Goal: Information Seeking & Learning: Learn about a topic

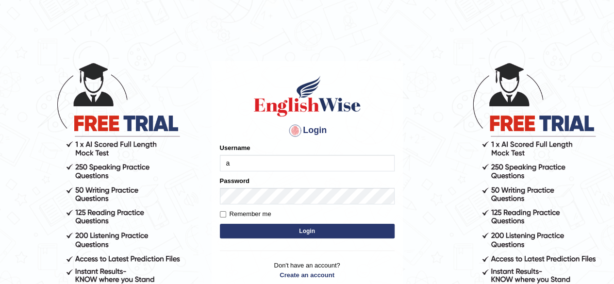
type input "aliameeni110"
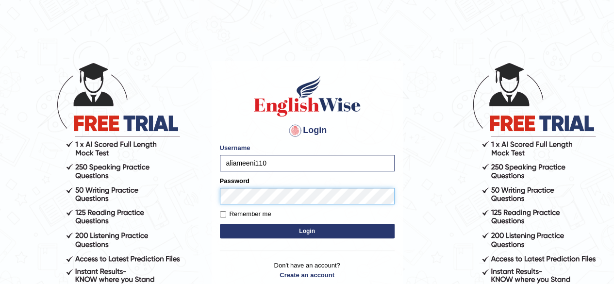
click at [220, 224] on button "Login" at bounding box center [307, 231] width 175 height 15
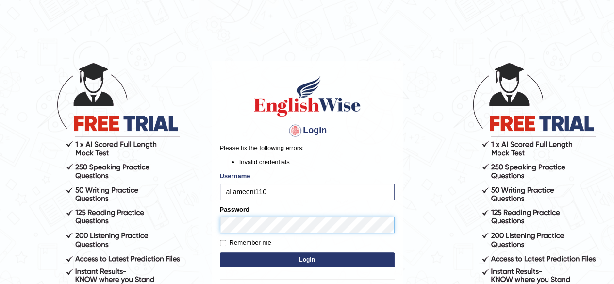
click at [220, 252] on button "Login" at bounding box center [307, 259] width 175 height 15
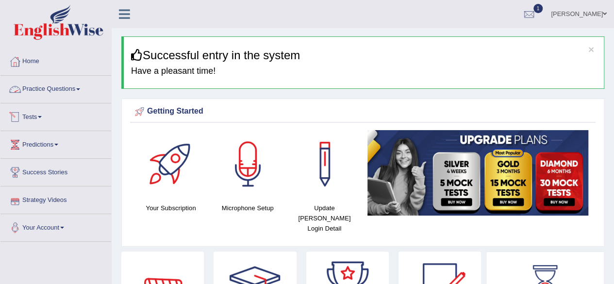
click at [62, 89] on link "Practice Questions" at bounding box center [55, 88] width 111 height 24
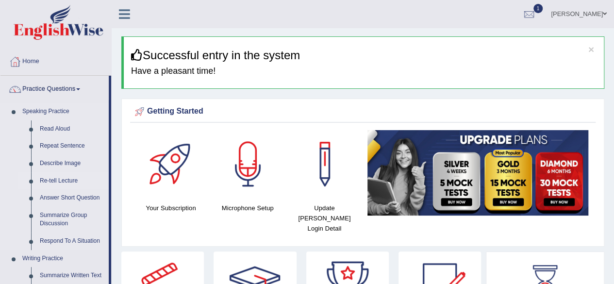
click at [66, 179] on link "Re-tell Lecture" at bounding box center [71, 180] width 73 height 17
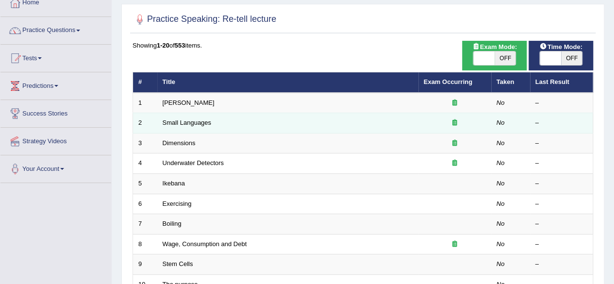
scroll to position [73, 0]
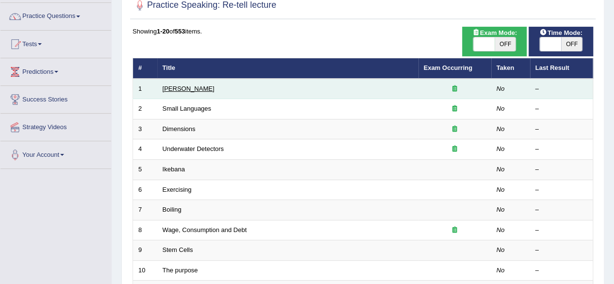
click at [183, 89] on link "Amory Lovins" at bounding box center [189, 88] width 52 height 7
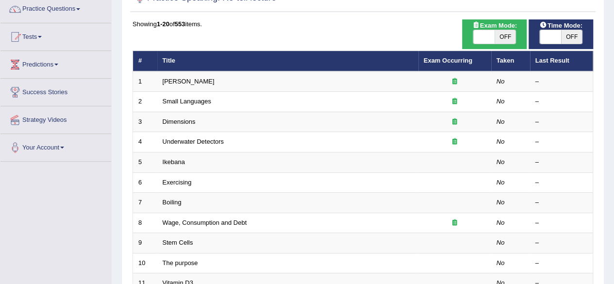
click at [568, 40] on span "OFF" at bounding box center [571, 37] width 21 height 14
checkbox input "true"
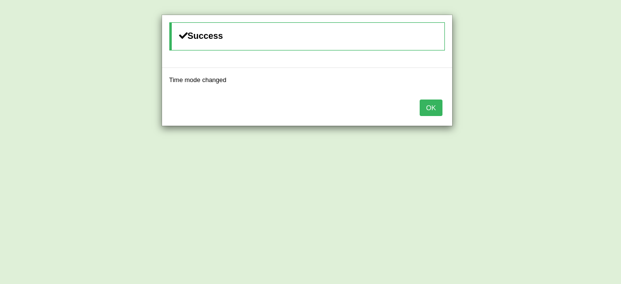
click at [429, 112] on button "OK" at bounding box center [431, 107] width 22 height 16
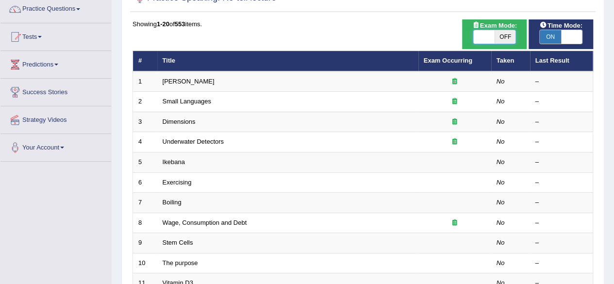
click at [487, 40] on span at bounding box center [483, 37] width 21 height 14
checkbox input "true"
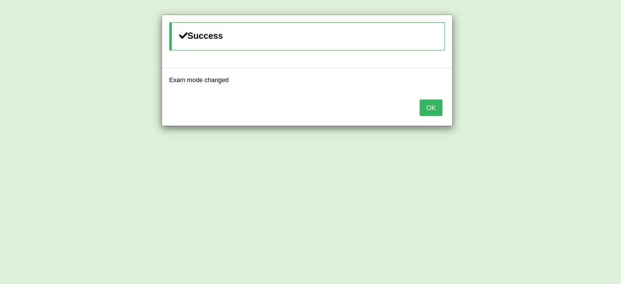
click at [428, 103] on button "OK" at bounding box center [431, 107] width 22 height 16
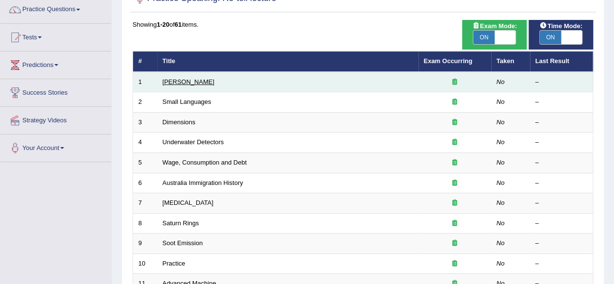
click at [185, 82] on link "[PERSON_NAME]" at bounding box center [189, 81] width 52 height 7
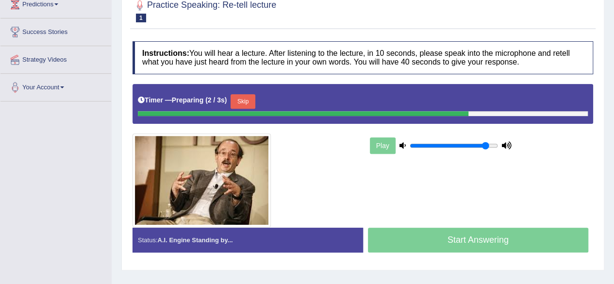
scroll to position [150, 0]
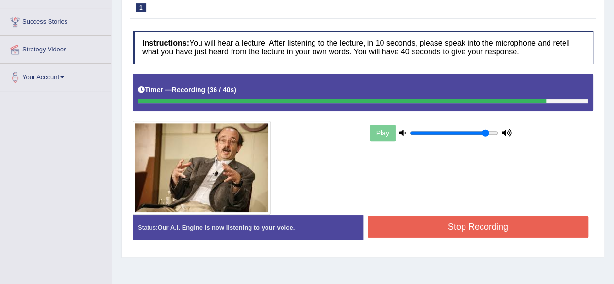
click at [481, 222] on button "Stop Recording" at bounding box center [478, 226] width 221 height 22
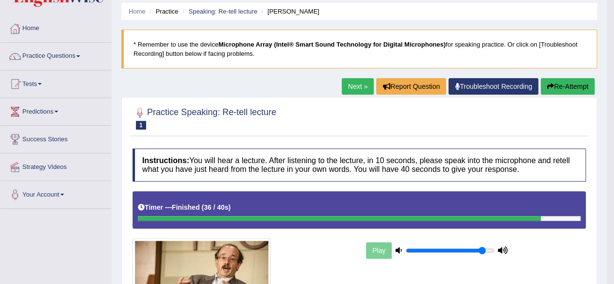
scroll to position [32, 0]
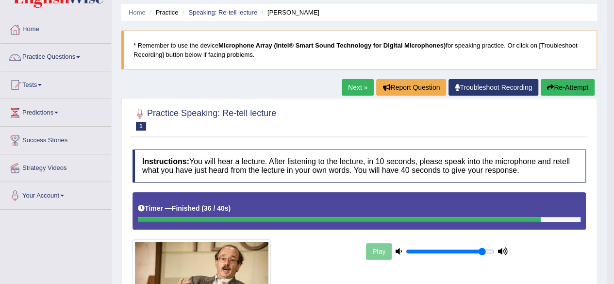
click at [353, 87] on link "Next »" at bounding box center [358, 87] width 32 height 16
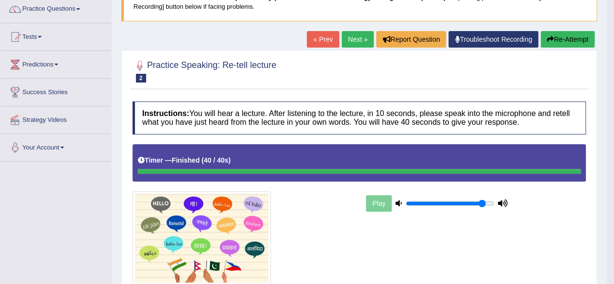
scroll to position [73, 0]
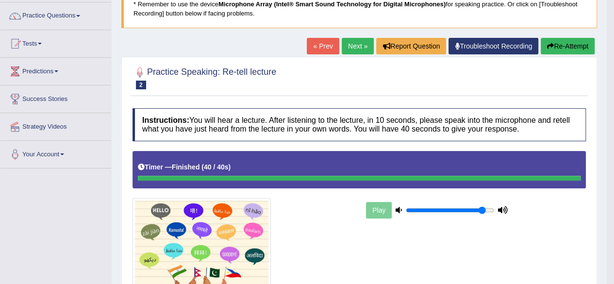
click at [346, 45] on link "Next »" at bounding box center [358, 46] width 32 height 16
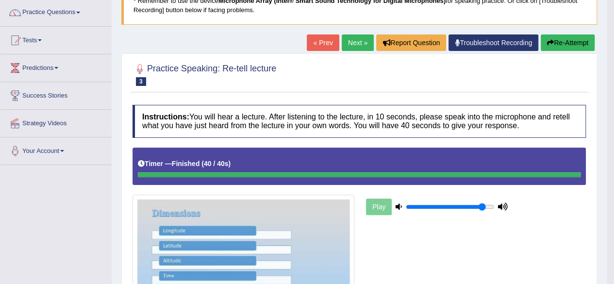
scroll to position [56, 0]
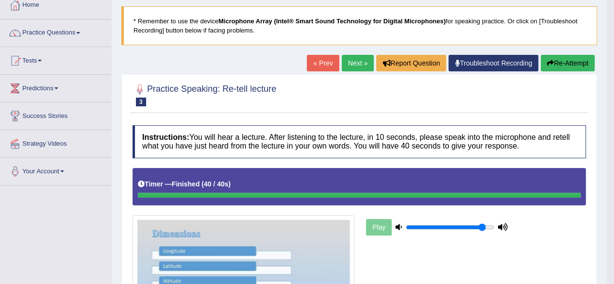
click at [354, 66] on link "Next »" at bounding box center [358, 63] width 32 height 16
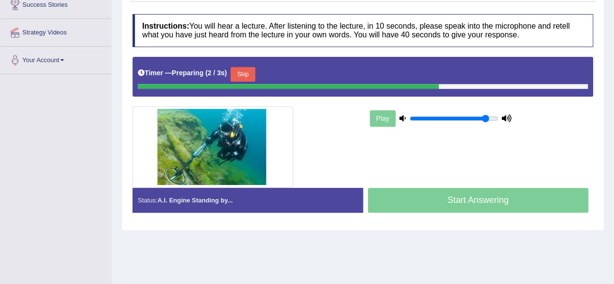
scroll to position [168, 0]
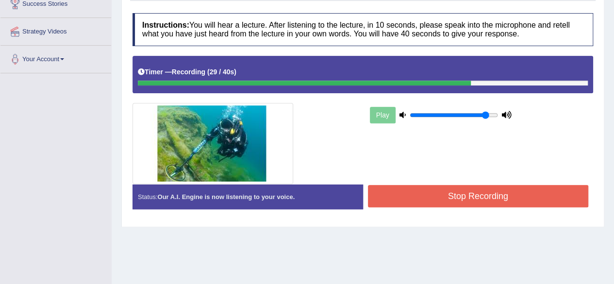
click at [485, 194] on button "Stop Recording" at bounding box center [478, 196] width 221 height 22
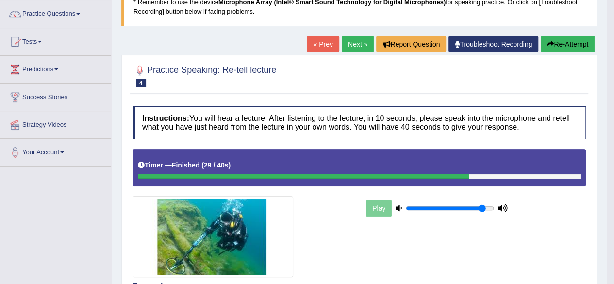
scroll to position [75, 0]
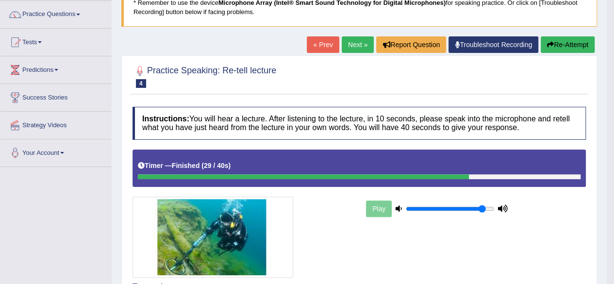
click at [358, 41] on link "Next »" at bounding box center [358, 44] width 32 height 16
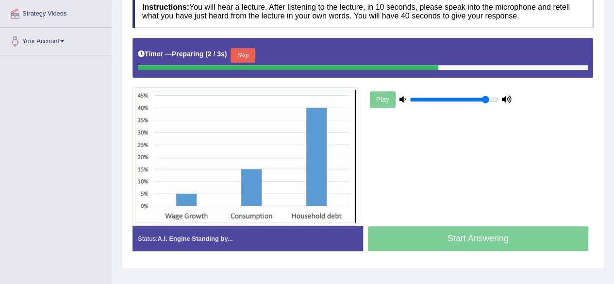
scroll to position [192, 0]
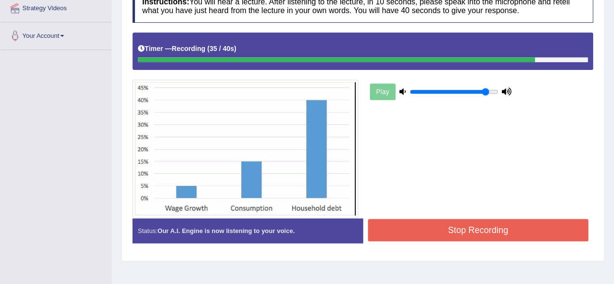
click at [480, 230] on button "Stop Recording" at bounding box center [478, 230] width 221 height 22
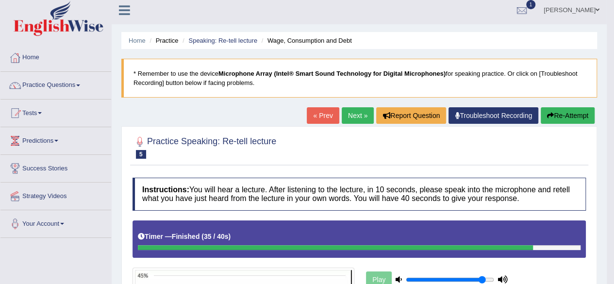
scroll to position [0, 0]
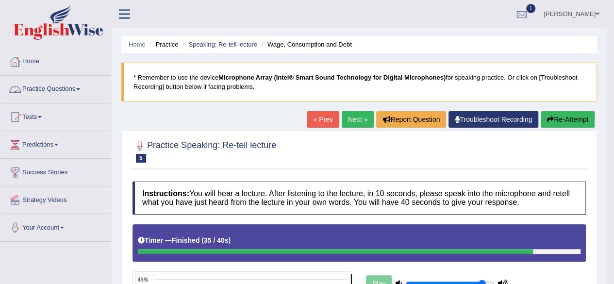
click at [73, 89] on link "Practice Questions" at bounding box center [55, 88] width 111 height 24
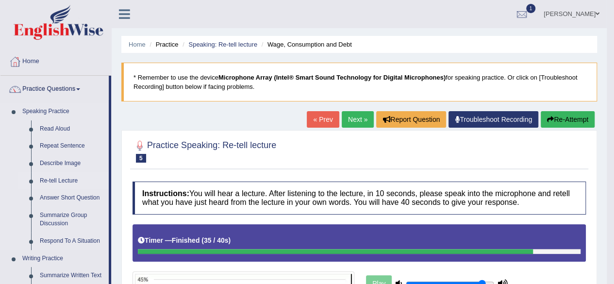
click at [56, 179] on link "Re-tell Lecture" at bounding box center [71, 180] width 73 height 17
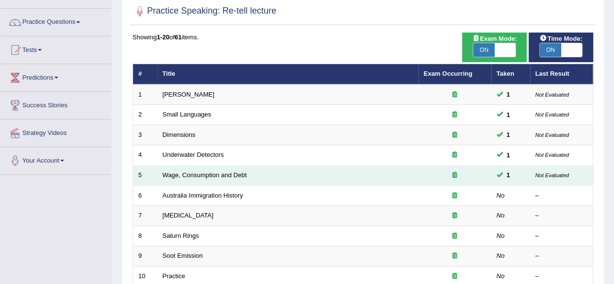
scroll to position [66, 0]
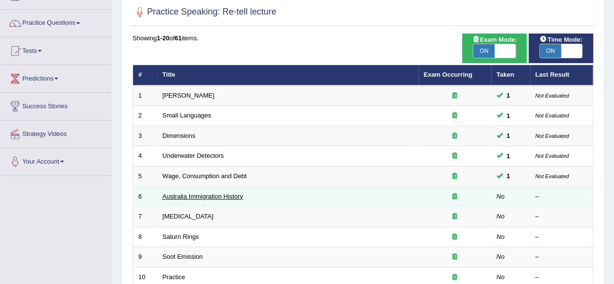
click at [222, 195] on link "Australia Immigration History" at bounding box center [203, 196] width 81 height 7
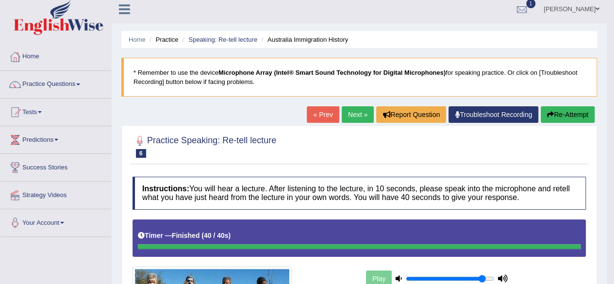
scroll to position [4, 0]
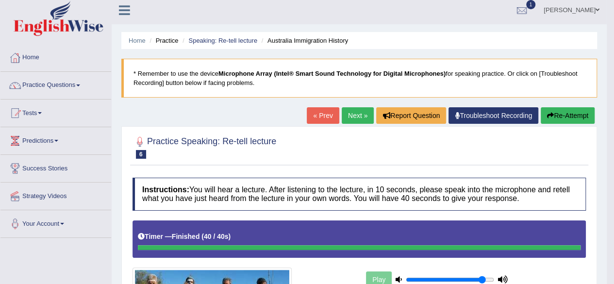
click at [68, 84] on link "Practice Questions" at bounding box center [55, 84] width 111 height 24
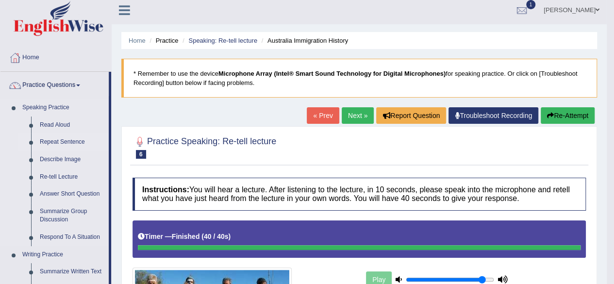
click at [61, 145] on link "Repeat Sentence" at bounding box center [71, 141] width 73 height 17
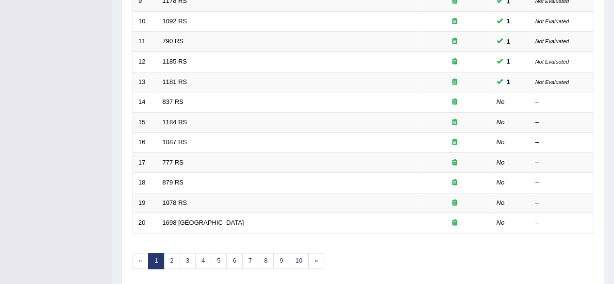
scroll to position [324, 0]
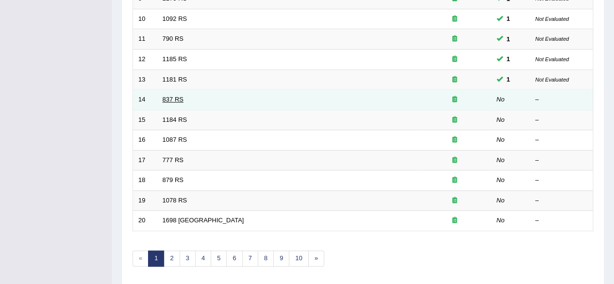
click at [171, 96] on link "837 RS" at bounding box center [173, 99] width 21 height 7
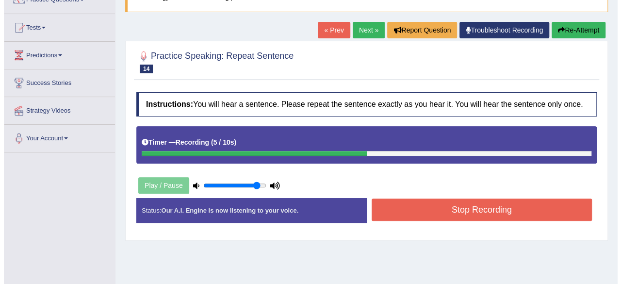
scroll to position [98, 0]
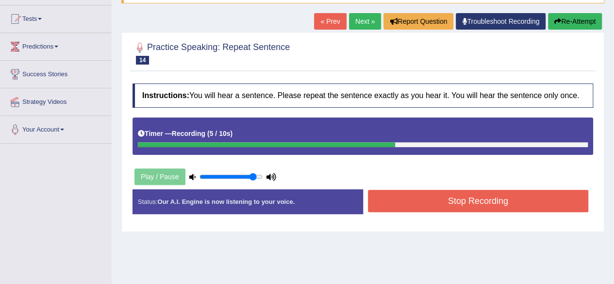
click at [454, 202] on button "Stop Recording" at bounding box center [478, 201] width 221 height 22
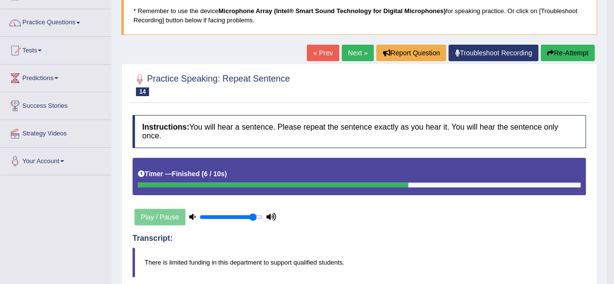
scroll to position [72, 0]
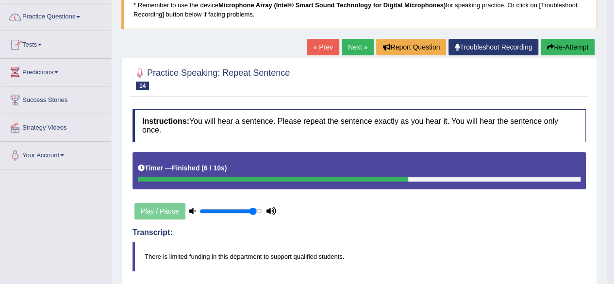
click at [345, 46] on link "Next »" at bounding box center [358, 47] width 32 height 16
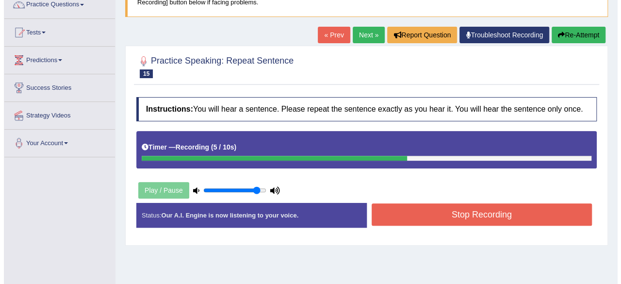
scroll to position [102, 0]
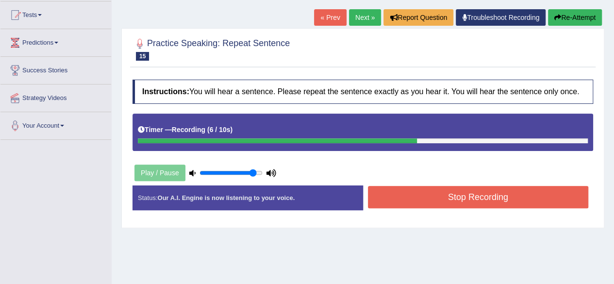
click at [499, 198] on button "Stop Recording" at bounding box center [478, 197] width 221 height 22
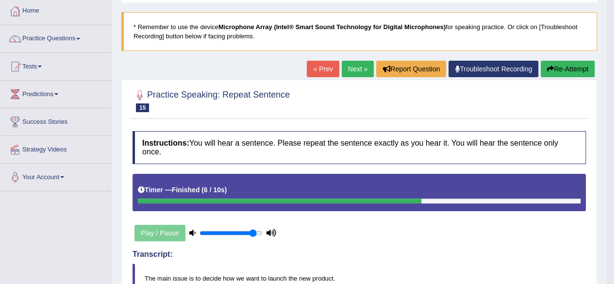
scroll to position [48, 0]
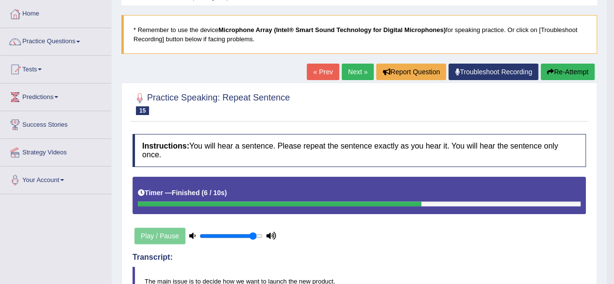
click at [350, 76] on link "Next »" at bounding box center [358, 72] width 32 height 16
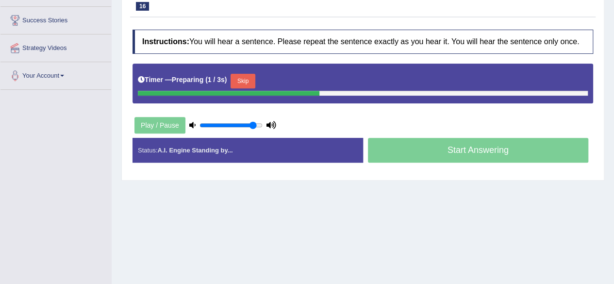
scroll to position [155, 0]
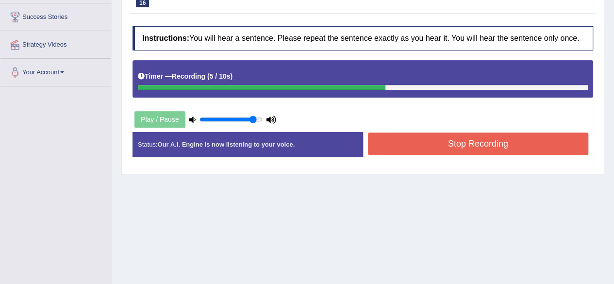
click at [481, 151] on button "Stop Recording" at bounding box center [478, 143] width 221 height 22
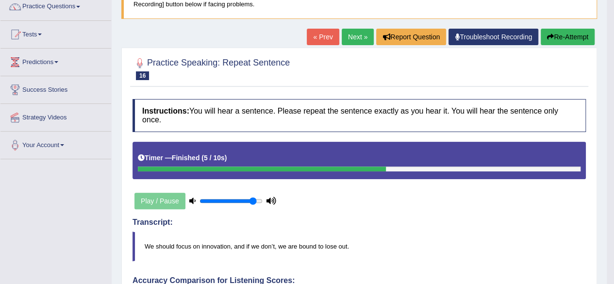
scroll to position [80, 0]
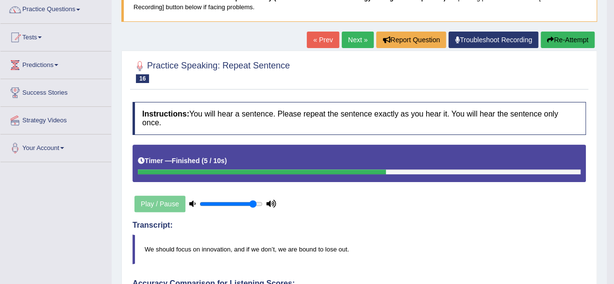
click at [345, 36] on link "Next »" at bounding box center [358, 40] width 32 height 16
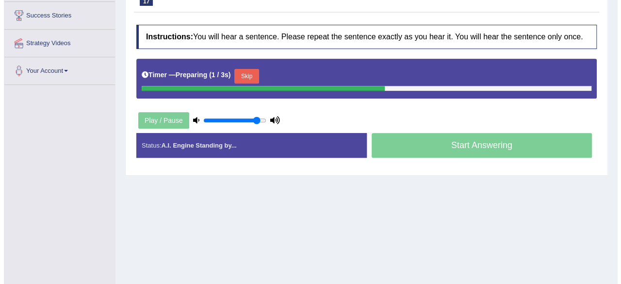
scroll to position [159, 0]
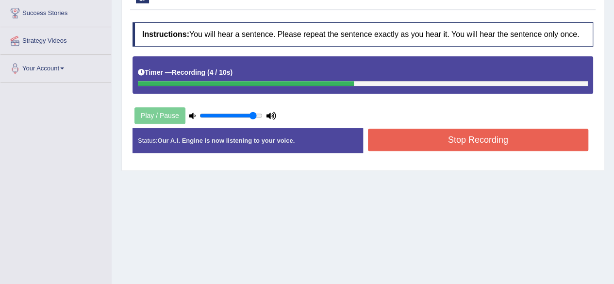
click at [494, 140] on button "Stop Recording" at bounding box center [478, 140] width 221 height 22
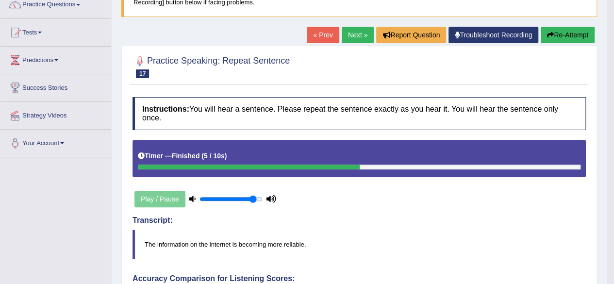
scroll to position [78, 0]
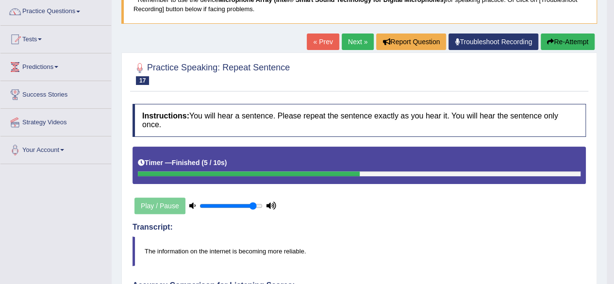
click at [356, 40] on link "Next »" at bounding box center [358, 41] width 32 height 16
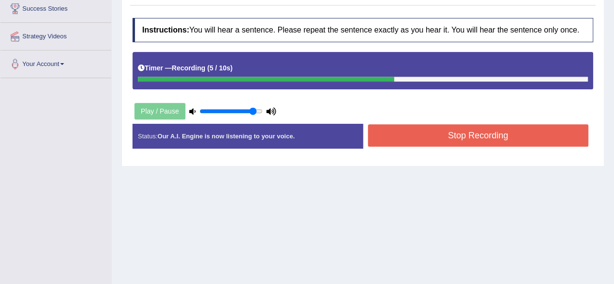
scroll to position [164, 0]
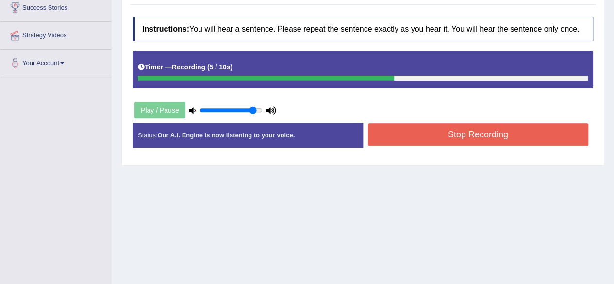
click at [479, 139] on button "Stop Recording" at bounding box center [478, 134] width 221 height 22
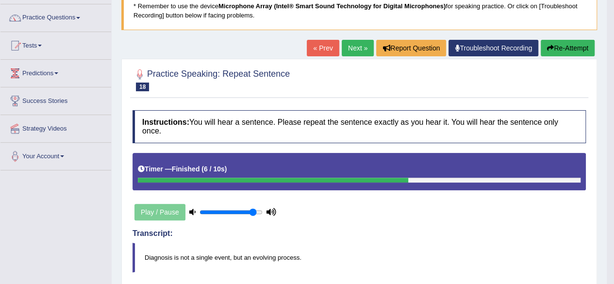
scroll to position [68, 0]
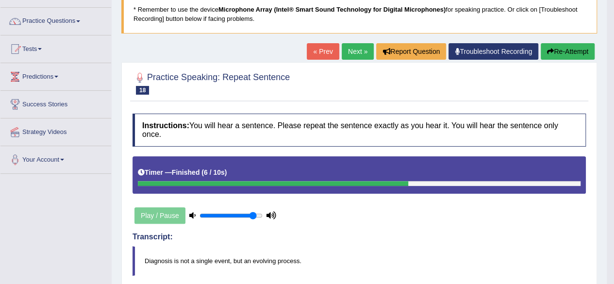
click at [355, 53] on link "Next »" at bounding box center [358, 51] width 32 height 16
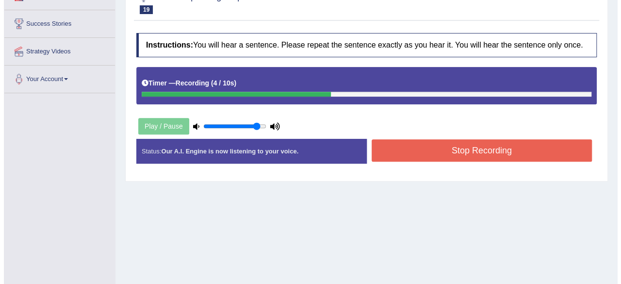
scroll to position [153, 0]
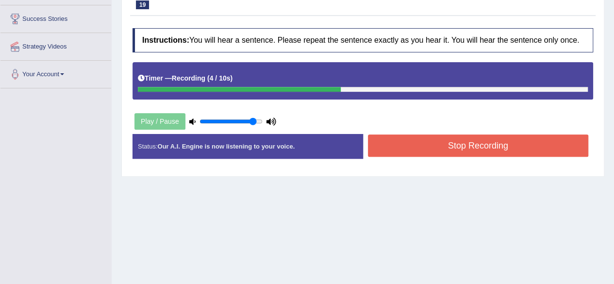
click at [481, 143] on button "Stop Recording" at bounding box center [478, 145] width 221 height 22
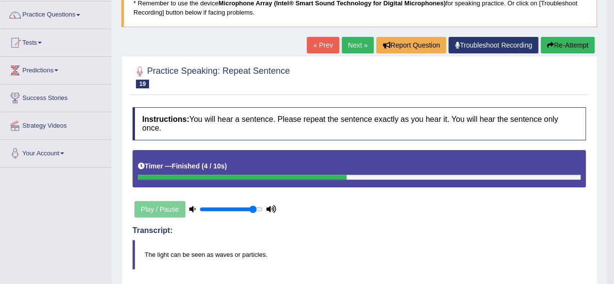
scroll to position [70, 0]
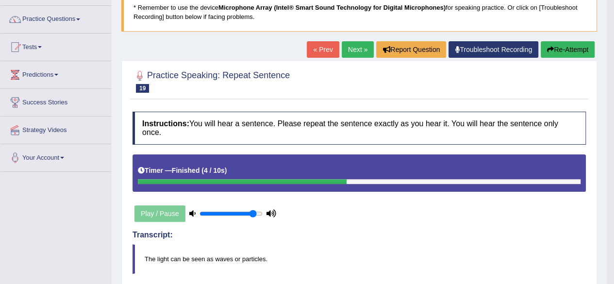
click at [353, 51] on link "Next »" at bounding box center [358, 49] width 32 height 16
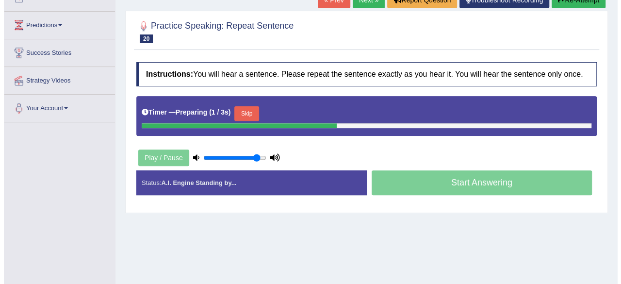
scroll to position [157, 0]
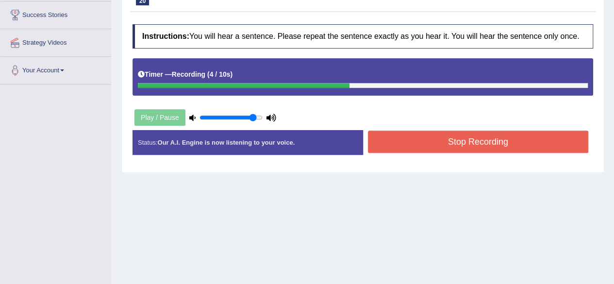
click at [487, 146] on button "Stop Recording" at bounding box center [478, 142] width 221 height 22
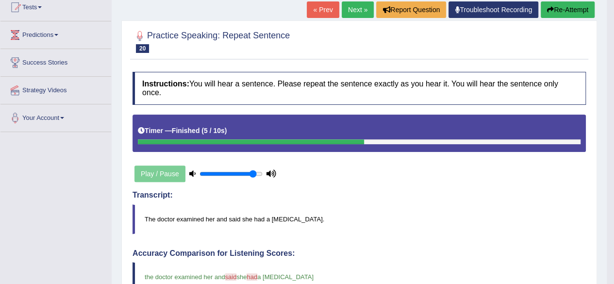
scroll to position [80, 0]
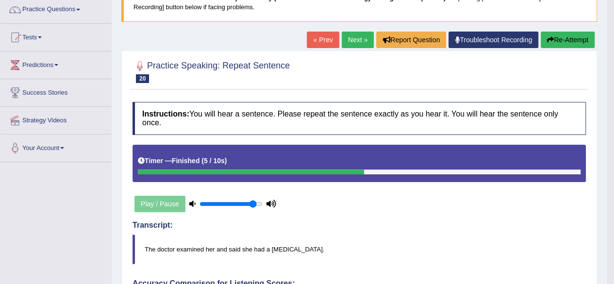
click at [357, 41] on link "Next »" at bounding box center [358, 40] width 32 height 16
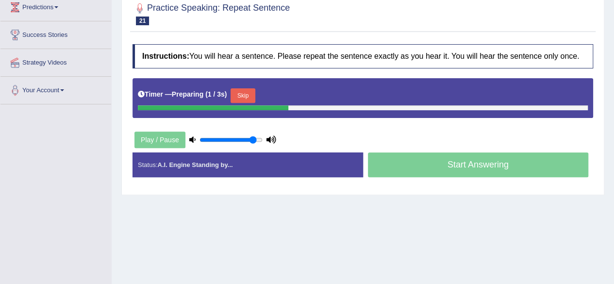
scroll to position [141, 0]
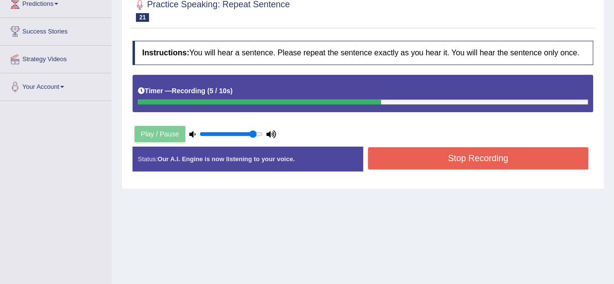
click at [488, 158] on button "Stop Recording" at bounding box center [478, 158] width 221 height 22
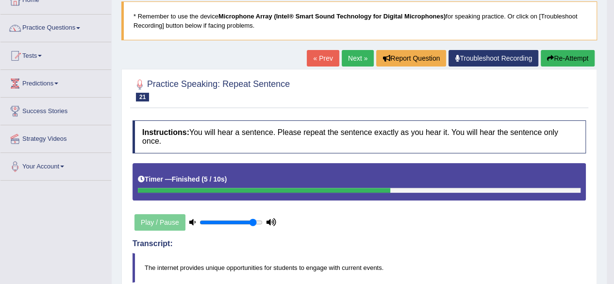
scroll to position [60, 0]
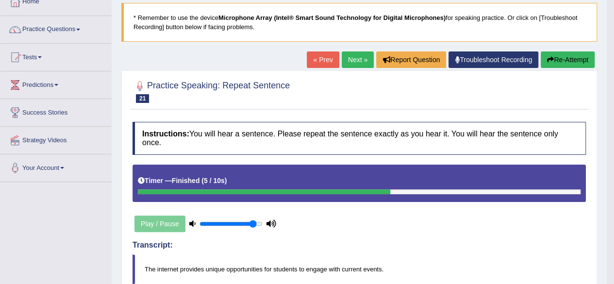
click at [360, 60] on link "Next »" at bounding box center [358, 59] width 32 height 16
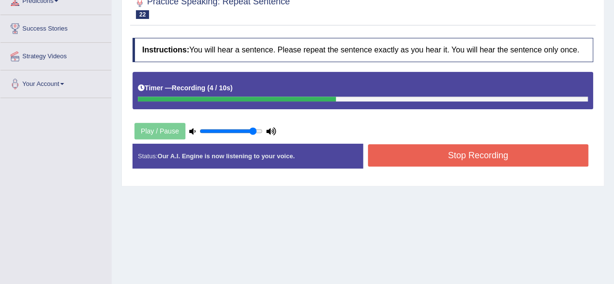
scroll to position [158, 0]
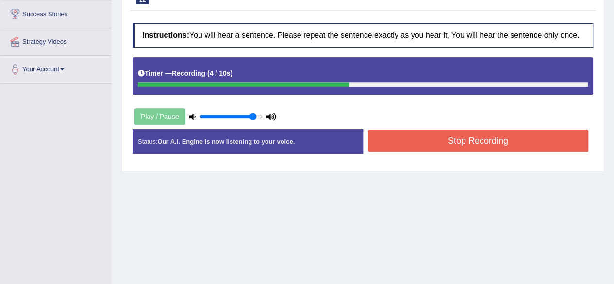
click at [466, 145] on button "Stop Recording" at bounding box center [478, 141] width 221 height 22
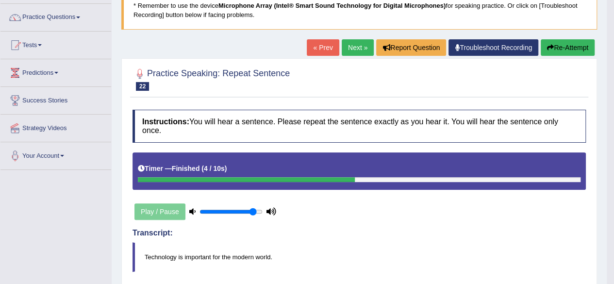
scroll to position [70, 0]
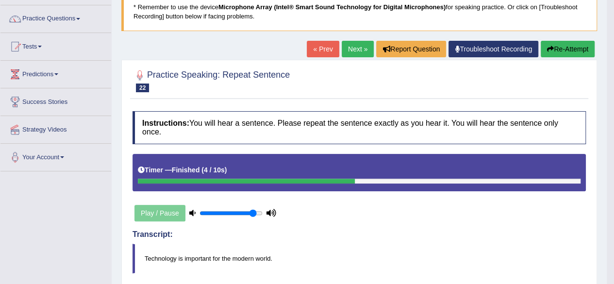
click at [357, 54] on link "Next »" at bounding box center [358, 49] width 32 height 16
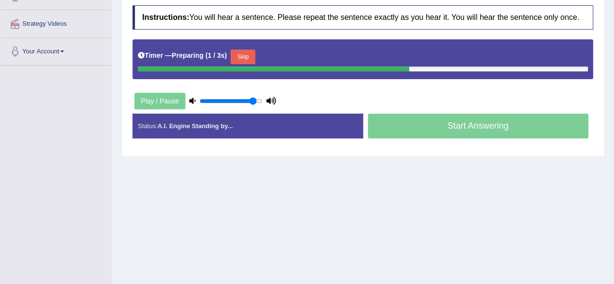
scroll to position [177, 0]
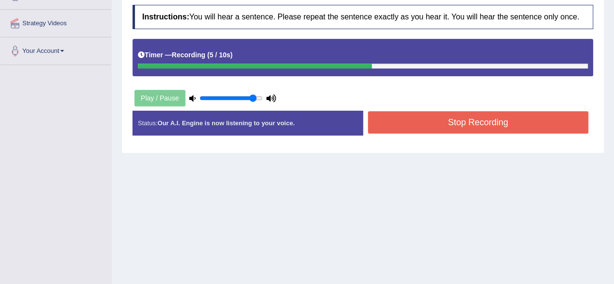
click at [493, 127] on button "Stop Recording" at bounding box center [478, 122] width 221 height 22
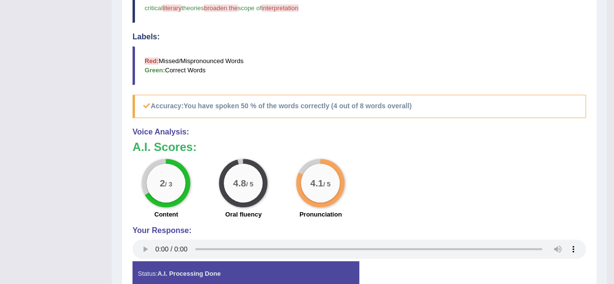
scroll to position [410, 0]
